Goal: Task Accomplishment & Management: Manage account settings

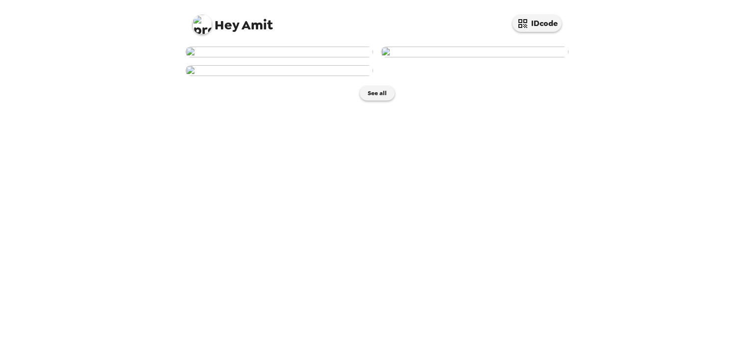
click at [305, 57] on img at bounding box center [280, 52] width 188 height 11
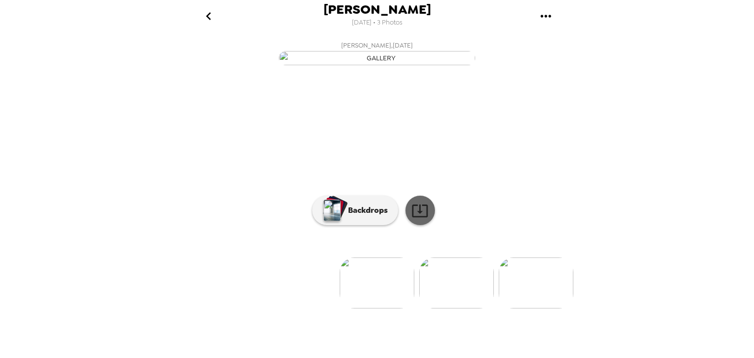
click at [412, 220] on icon at bounding box center [420, 210] width 17 height 17
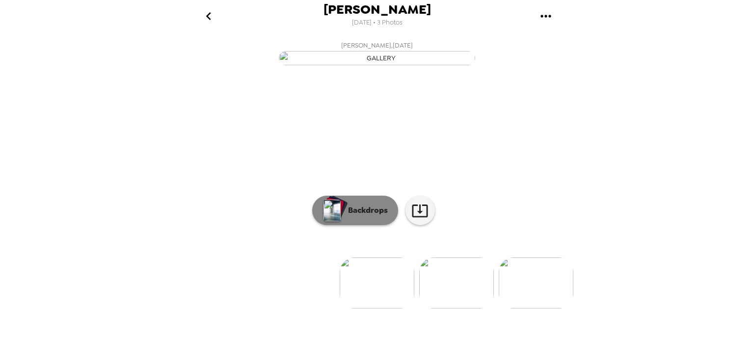
click at [346, 225] on button "Backdrops" at bounding box center [355, 210] width 86 height 29
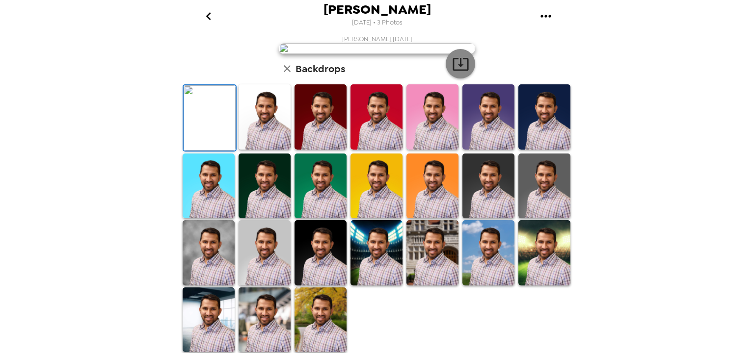
scroll to position [206, 0]
click at [260, 219] on img at bounding box center [265, 186] width 52 height 65
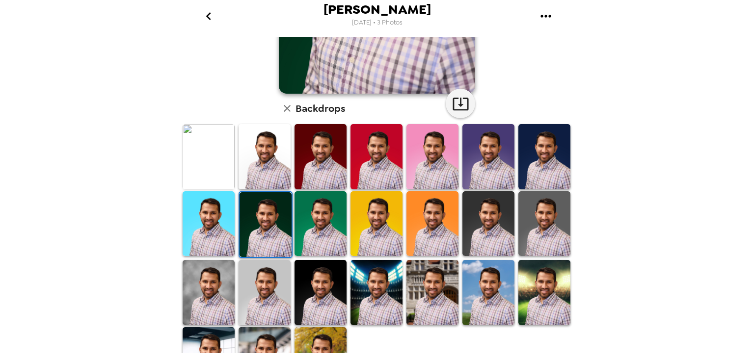
click at [505, 204] on img at bounding box center [489, 224] width 52 height 65
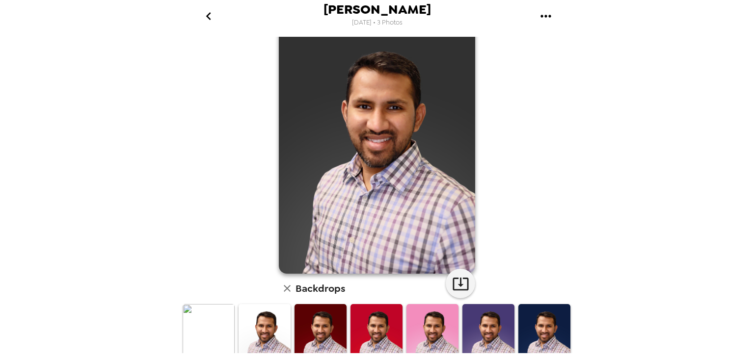
scroll to position [0, 0]
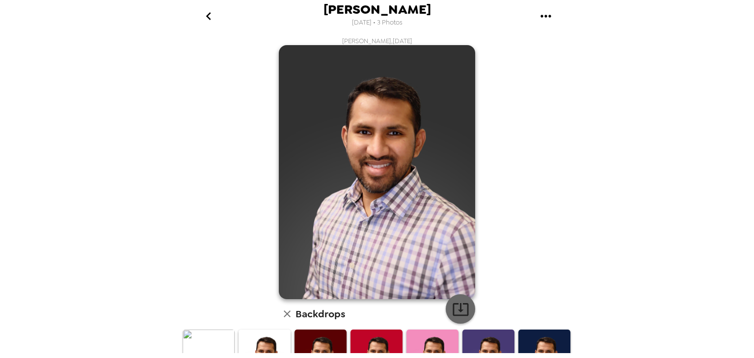
click at [458, 320] on button "button" at bounding box center [460, 309] width 29 height 29
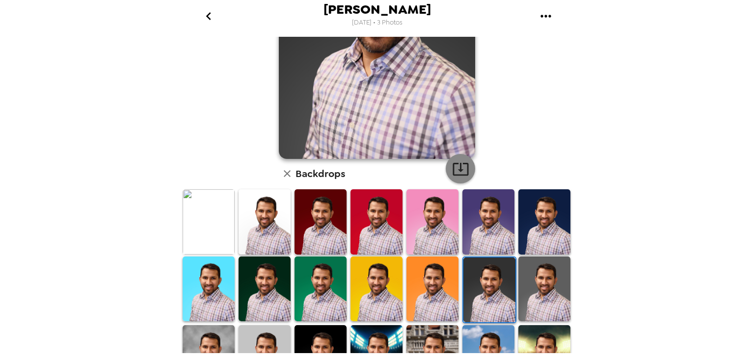
scroll to position [240, 0]
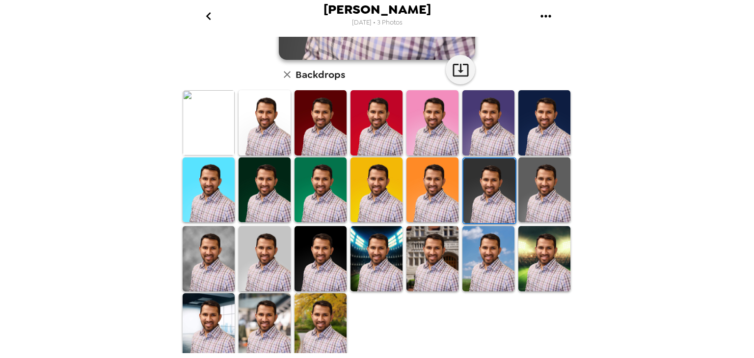
click at [264, 324] on img at bounding box center [265, 326] width 52 height 65
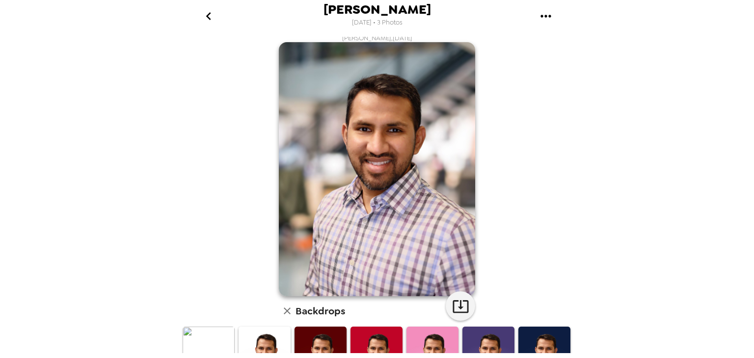
scroll to position [0, 0]
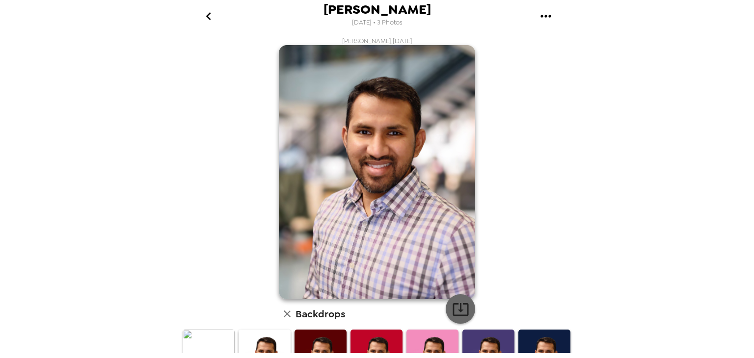
click at [452, 309] on icon "button" at bounding box center [460, 309] width 17 height 17
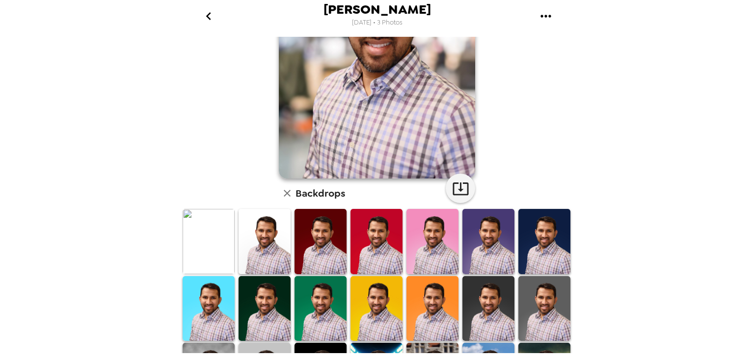
scroll to position [240, 0]
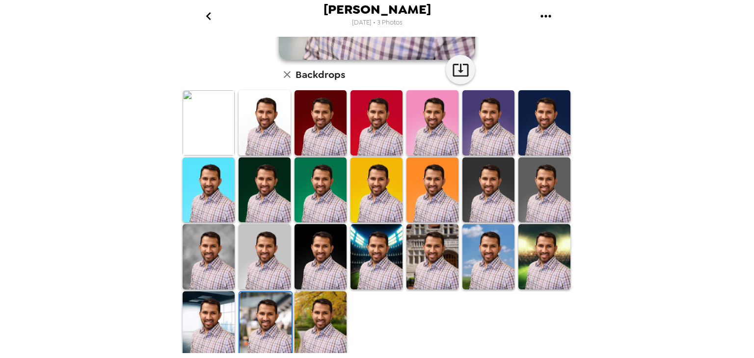
click at [310, 322] on img at bounding box center [321, 324] width 52 height 65
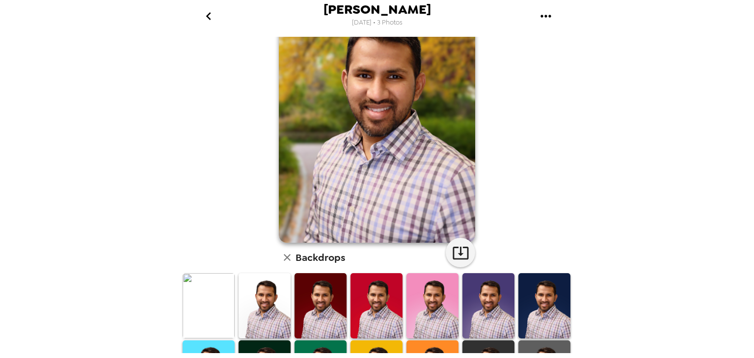
scroll to position [43, 0]
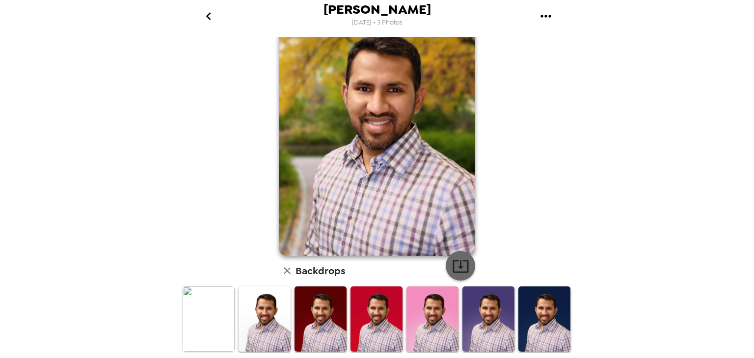
click at [466, 264] on button "button" at bounding box center [460, 265] width 29 height 29
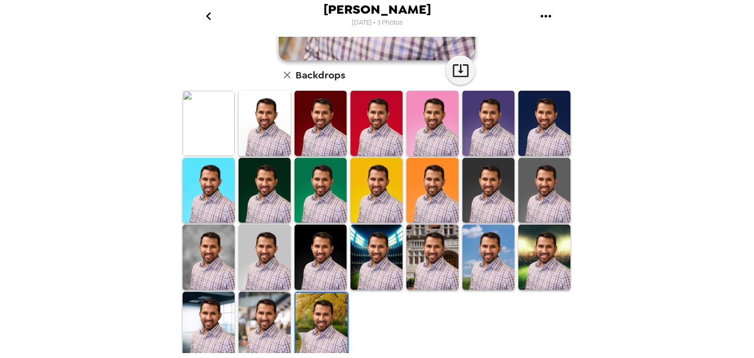
scroll to position [240, 0]
click at [435, 254] on img at bounding box center [433, 256] width 52 height 65
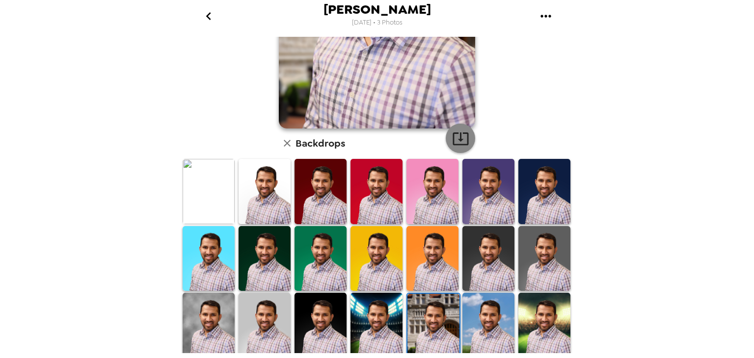
scroll to position [186, 0]
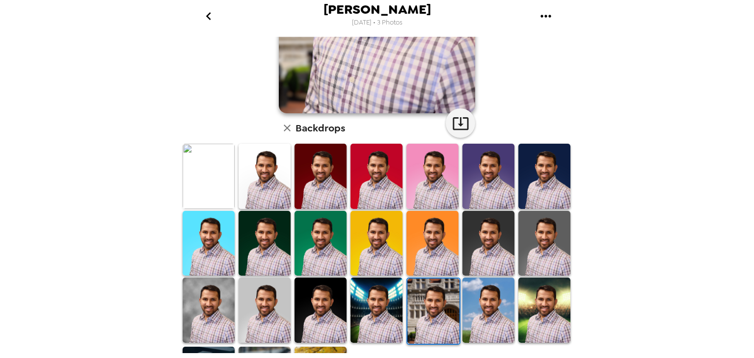
click at [483, 323] on img at bounding box center [489, 310] width 52 height 65
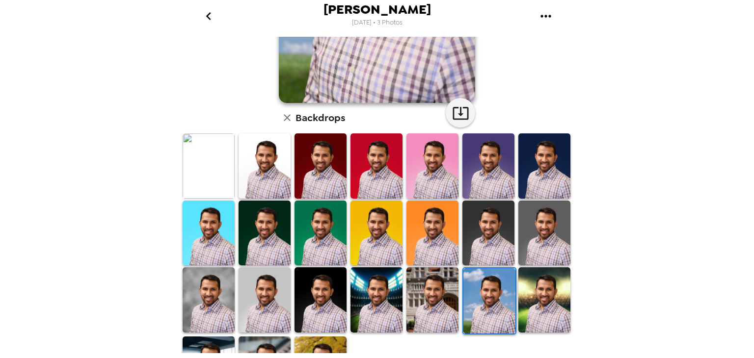
scroll to position [196, 0]
click at [519, 318] on img at bounding box center [545, 300] width 52 height 65
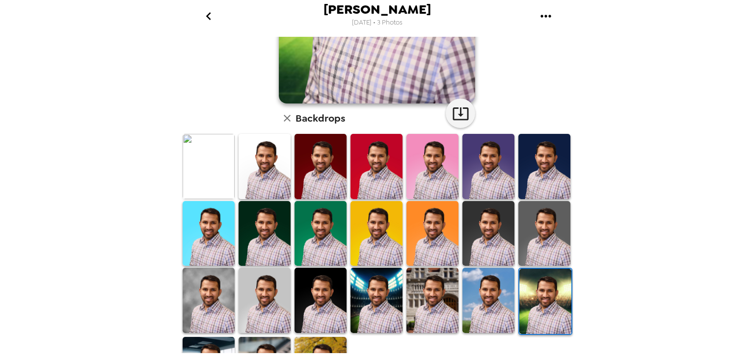
click at [461, 308] on div at bounding box center [489, 301] width 56 height 69
click at [432, 309] on img at bounding box center [433, 300] width 52 height 65
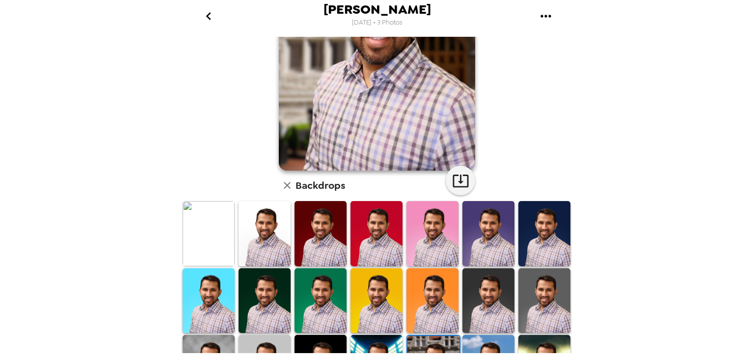
scroll to position [139, 0]
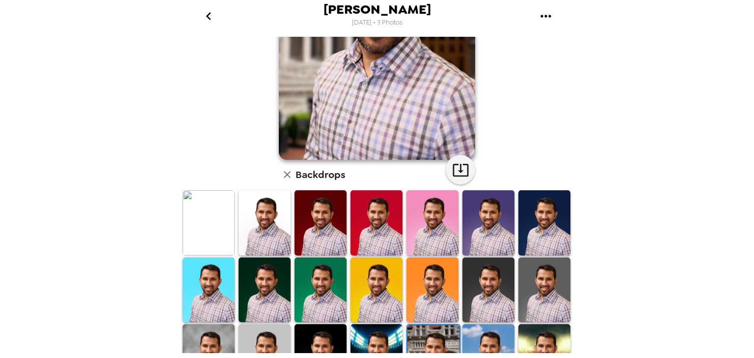
click at [483, 209] on img at bounding box center [489, 223] width 52 height 65
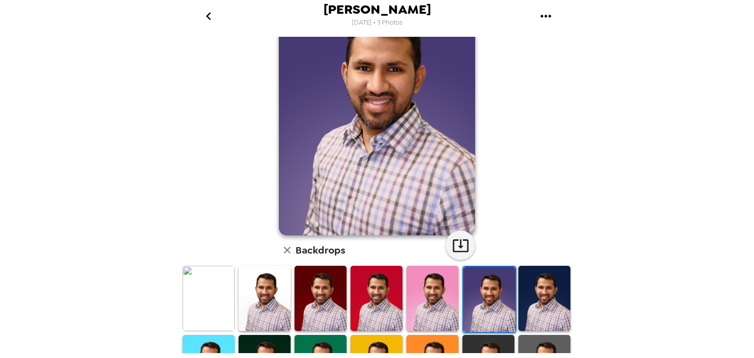
scroll to position [68, 0]
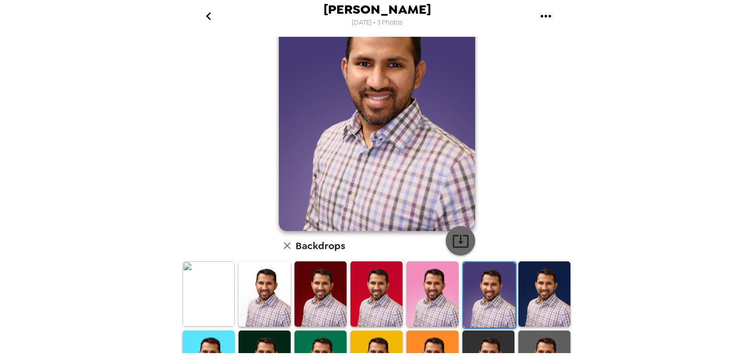
click at [446, 239] on button "button" at bounding box center [460, 240] width 29 height 29
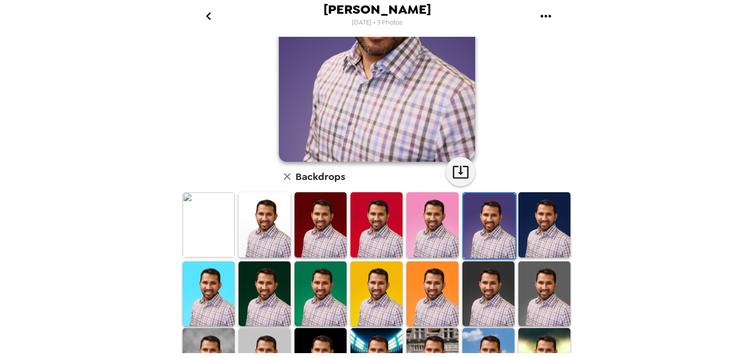
scroll to position [137, 0]
click at [335, 215] on img at bounding box center [321, 224] width 52 height 65
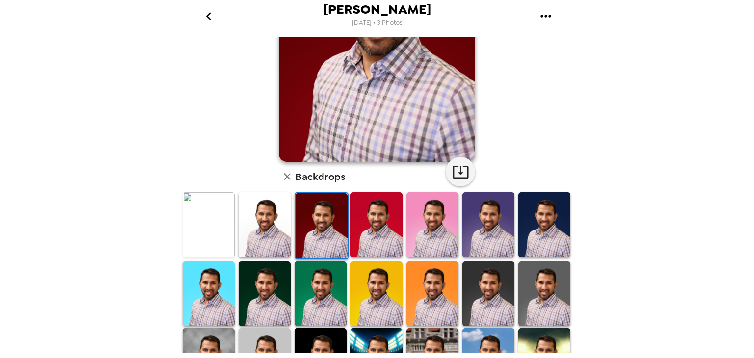
scroll to position [20, 0]
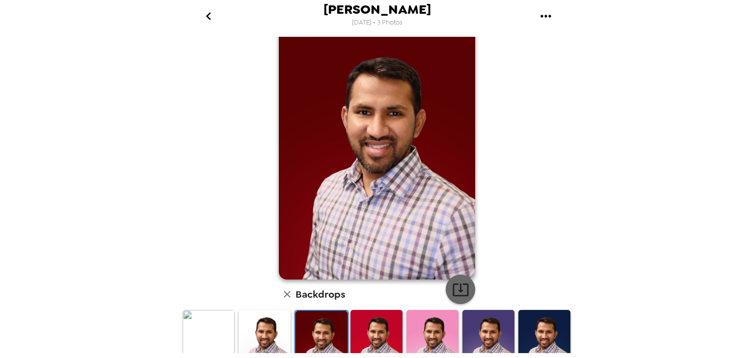
click at [460, 286] on icon "button" at bounding box center [460, 289] width 17 height 17
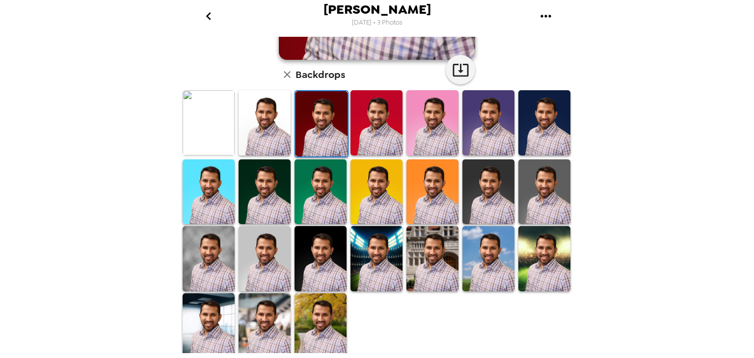
click at [645, 261] on div "[PERSON_NAME] [DATE] • 3 Photos [PERSON_NAME] , [DATE] Backdrops" at bounding box center [377, 179] width 754 height 358
click at [207, 18] on icon "go back" at bounding box center [209, 16] width 16 height 16
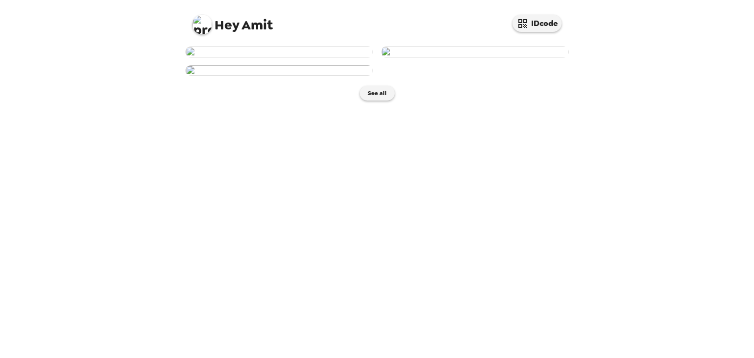
click at [195, 28] on img at bounding box center [202, 25] width 20 height 20
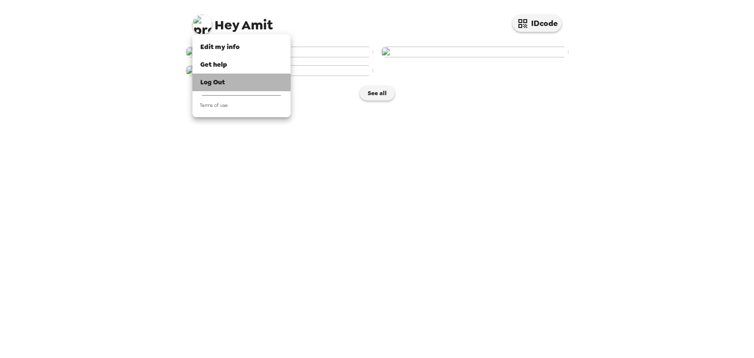
click at [216, 81] on span "Log Out" at bounding box center [212, 82] width 25 height 8
